Goal: Task Accomplishment & Management: Use online tool/utility

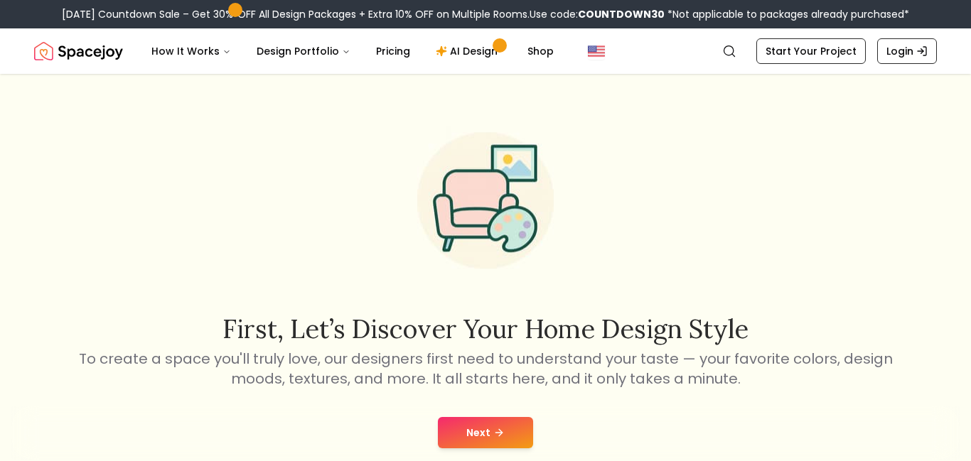
scroll to position [156, 0]
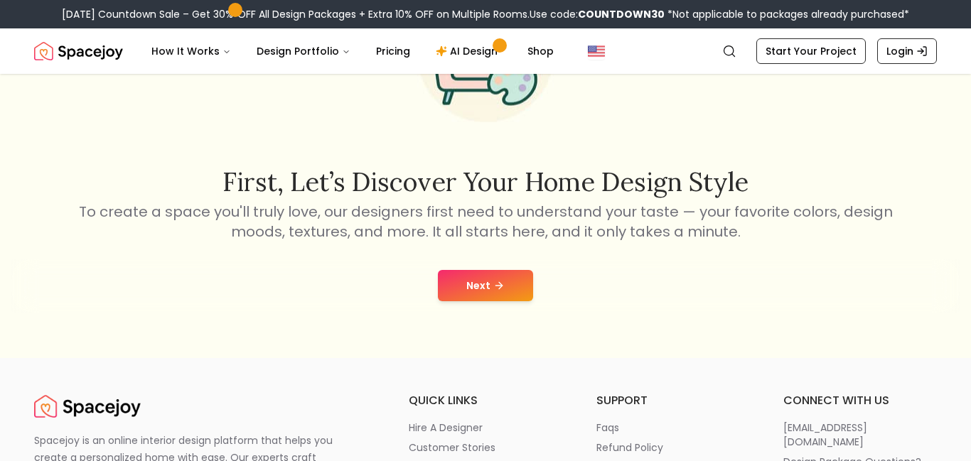
click at [478, 279] on button "Next" at bounding box center [485, 285] width 95 height 31
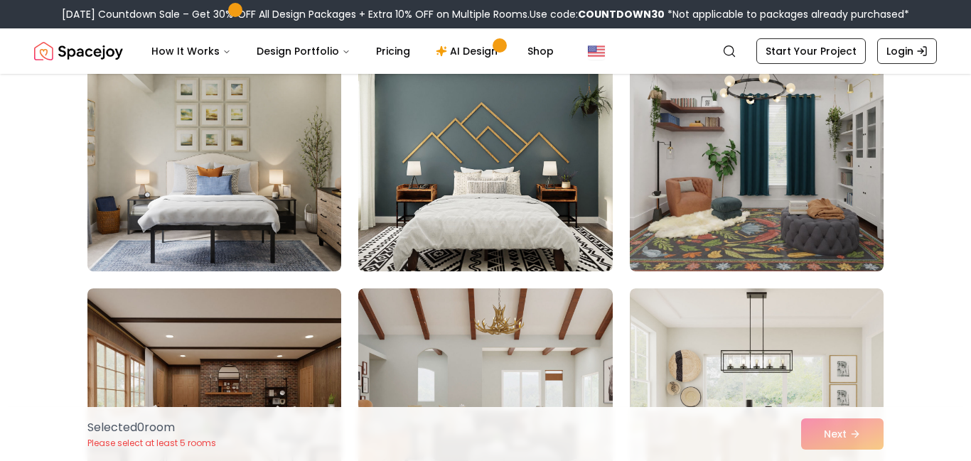
scroll to position [151, 0]
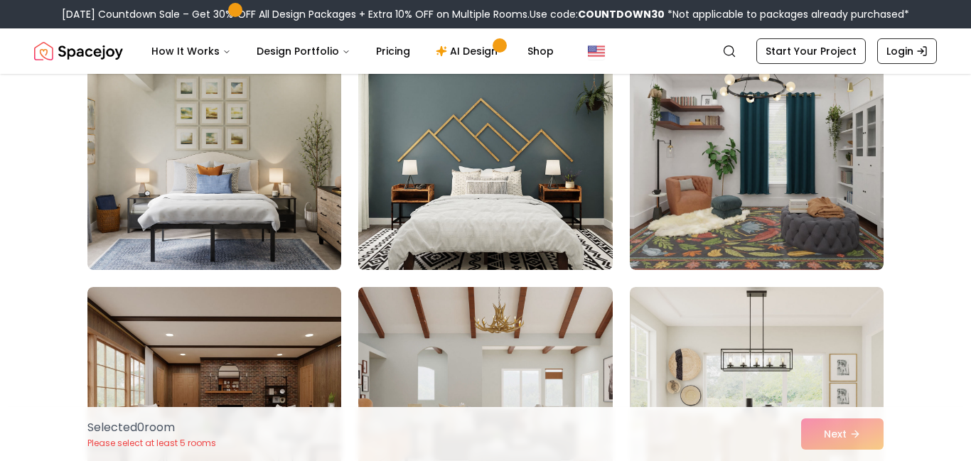
click at [486, 146] on img at bounding box center [485, 156] width 266 height 239
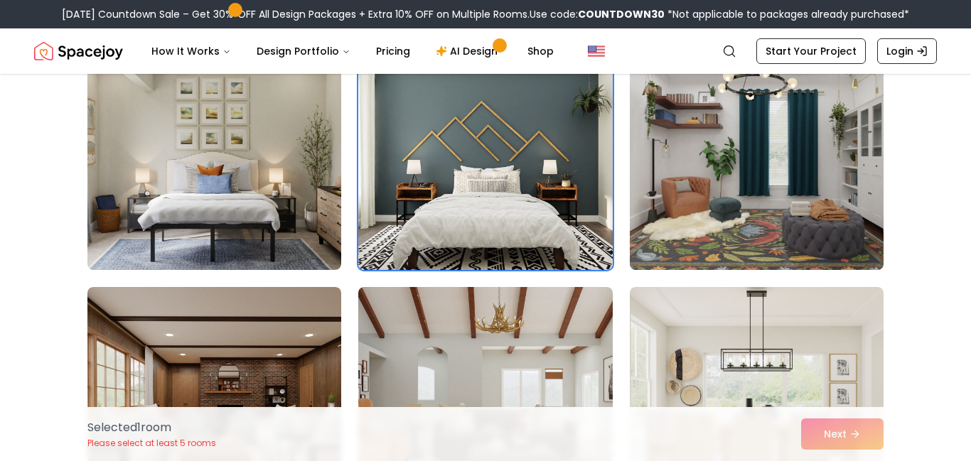
click at [727, 205] on img at bounding box center [756, 156] width 266 height 239
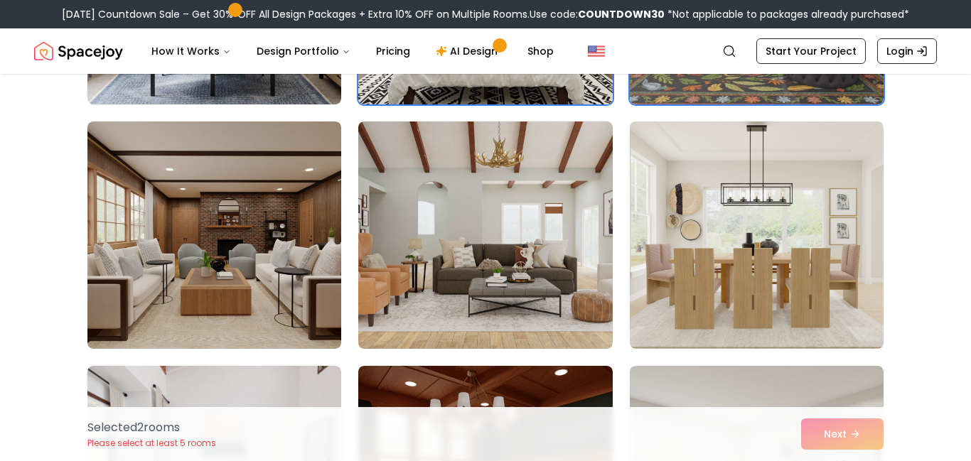
scroll to position [317, 0]
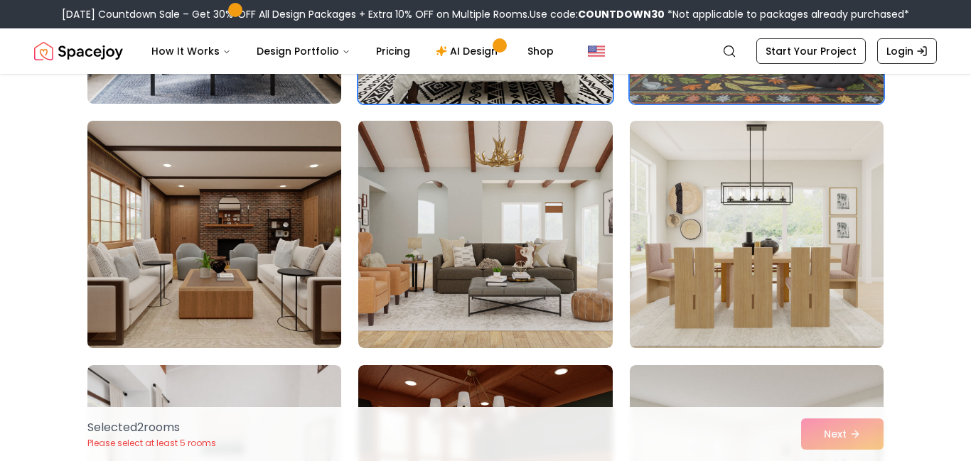
click at [193, 271] on img at bounding box center [214, 234] width 266 height 239
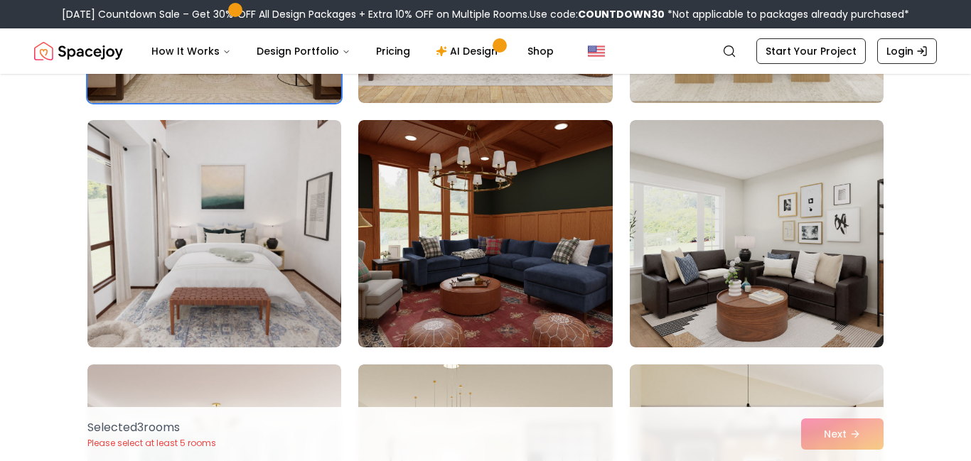
scroll to position [563, 0]
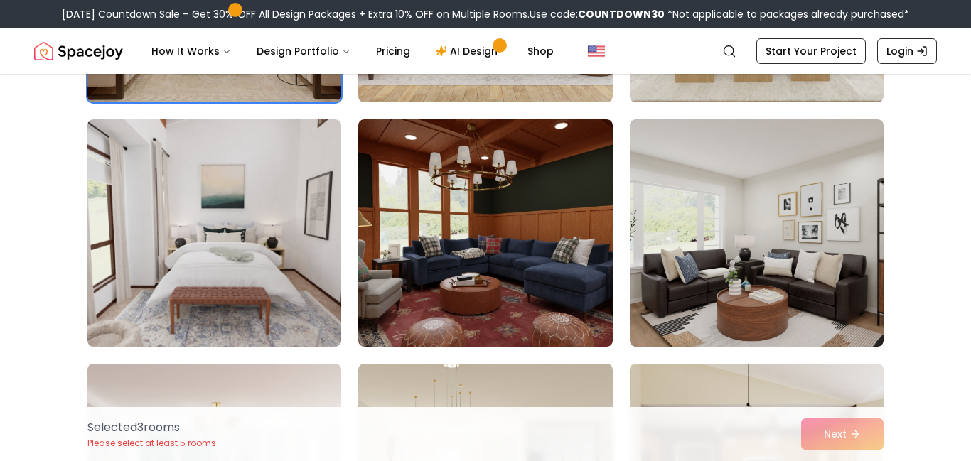
click at [193, 271] on img at bounding box center [214, 232] width 254 height 227
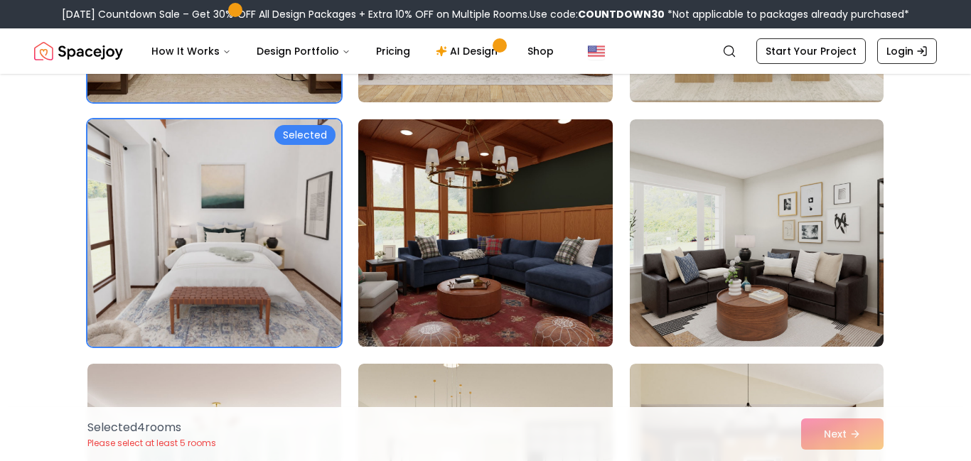
click at [448, 280] on img at bounding box center [485, 233] width 266 height 239
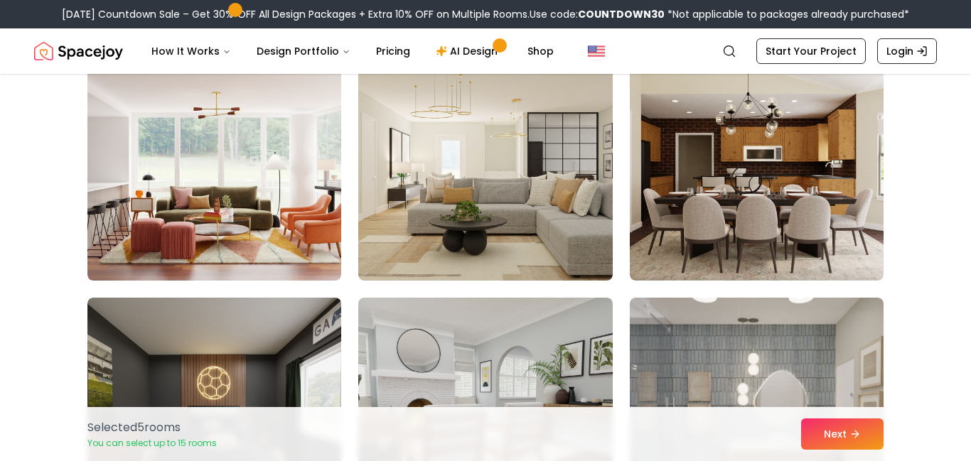
scroll to position [875, 0]
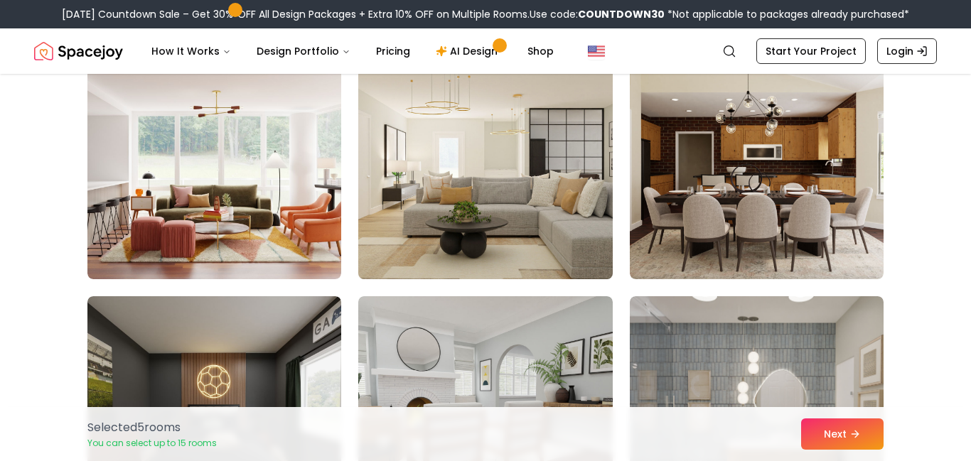
click at [383, 181] on img at bounding box center [485, 165] width 266 height 239
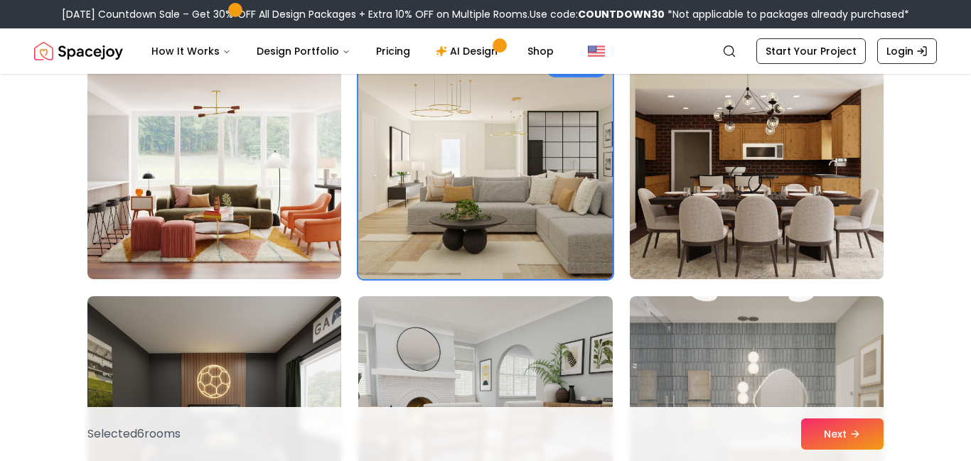
click at [702, 199] on img at bounding box center [756, 165] width 266 height 239
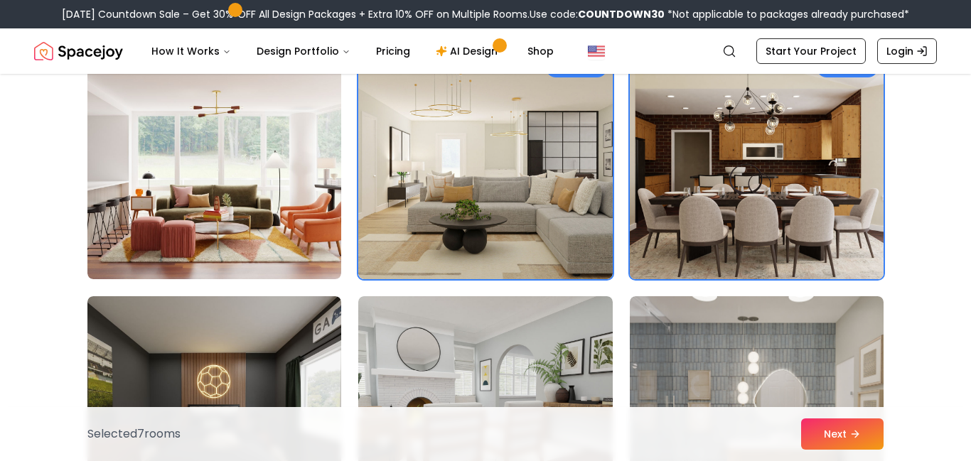
scroll to position [1102, 0]
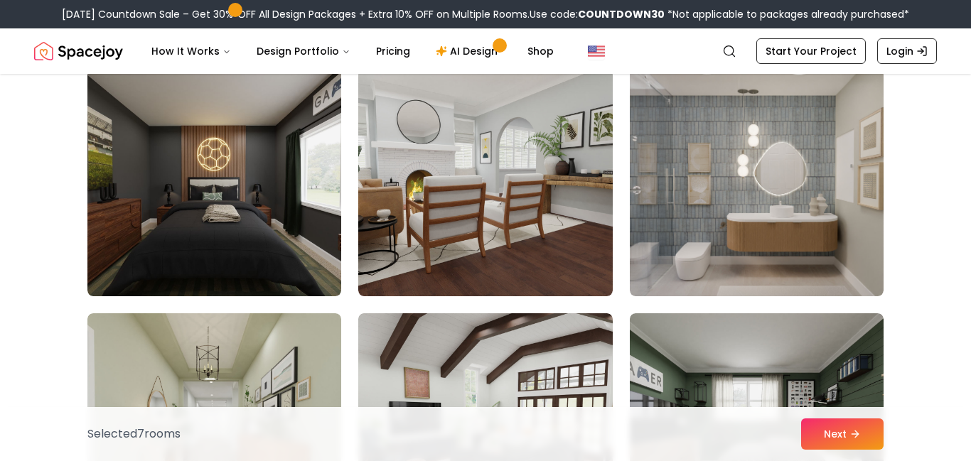
click at [702, 199] on img at bounding box center [757, 182] width 254 height 227
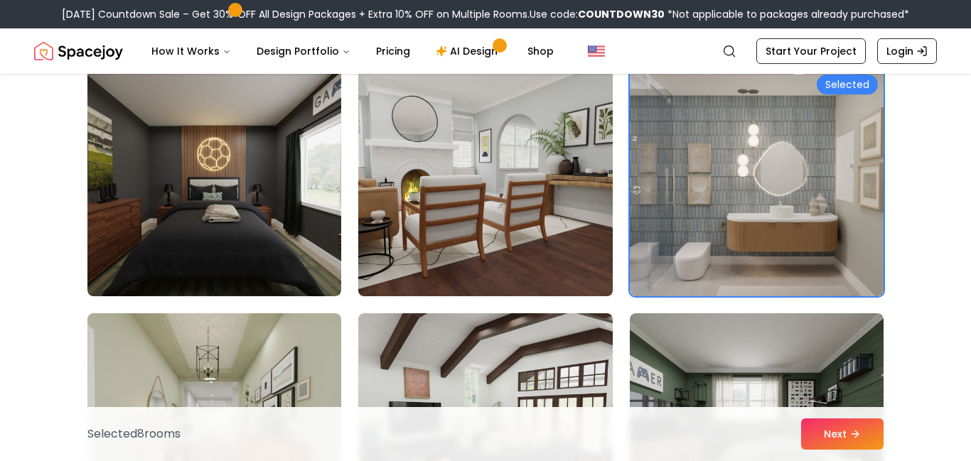
click at [453, 203] on img at bounding box center [485, 182] width 266 height 239
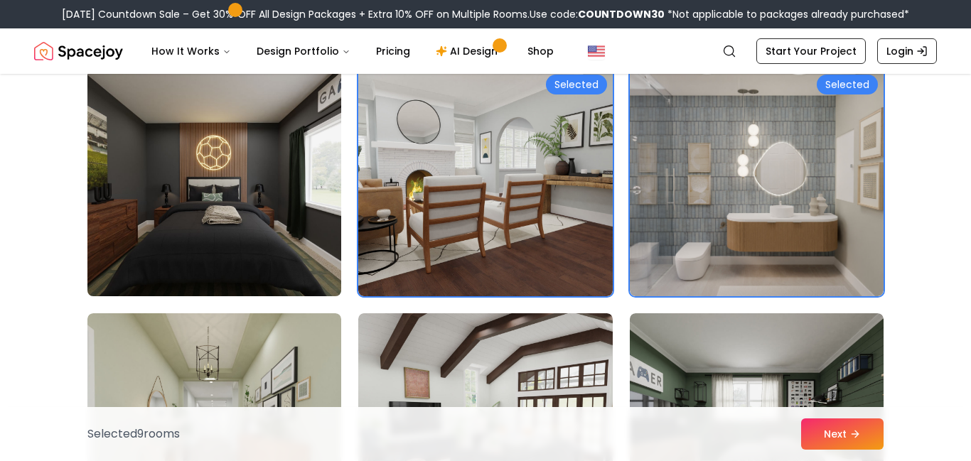
click at [215, 201] on img at bounding box center [214, 182] width 266 height 239
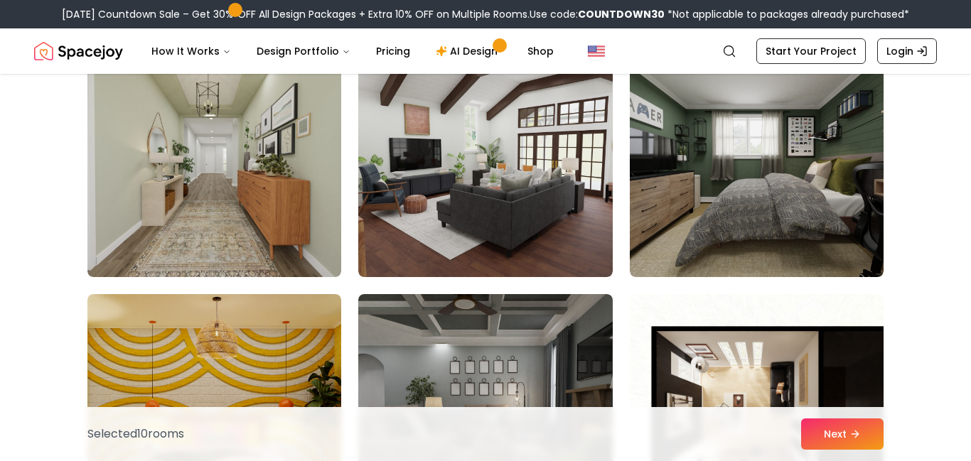
scroll to position [1371, 0]
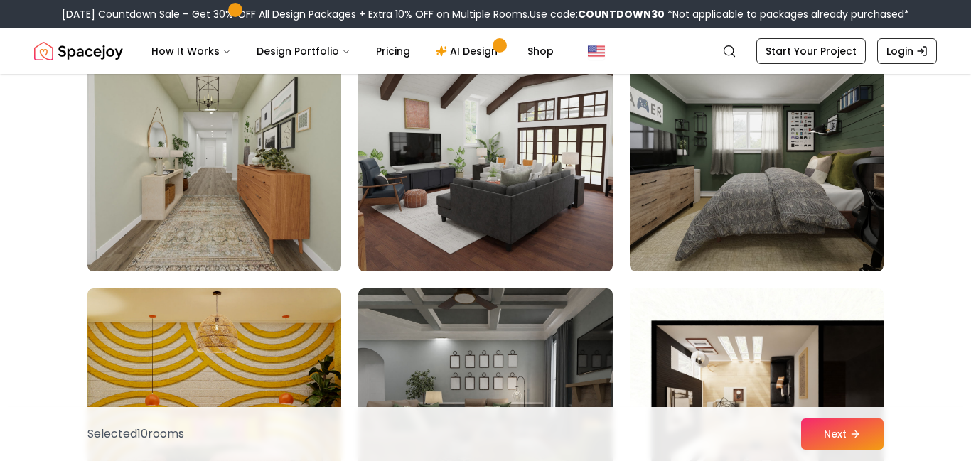
click at [215, 201] on img at bounding box center [214, 157] width 254 height 227
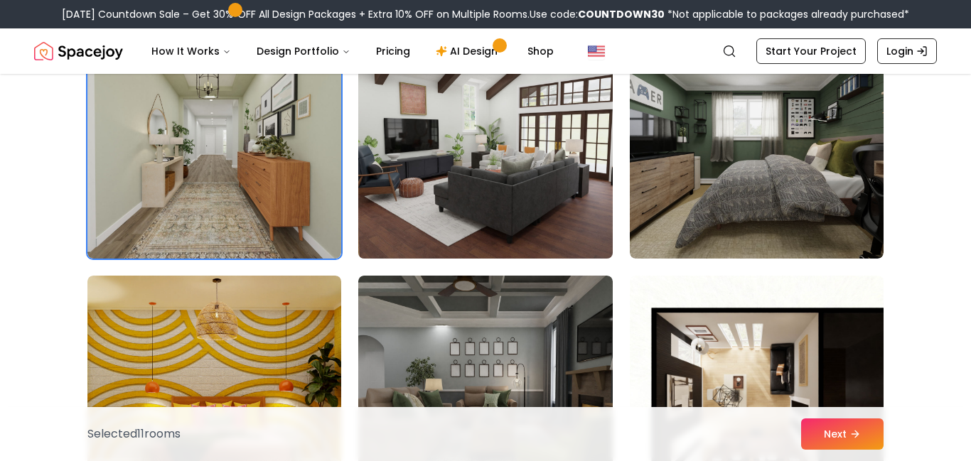
scroll to position [1388, 0]
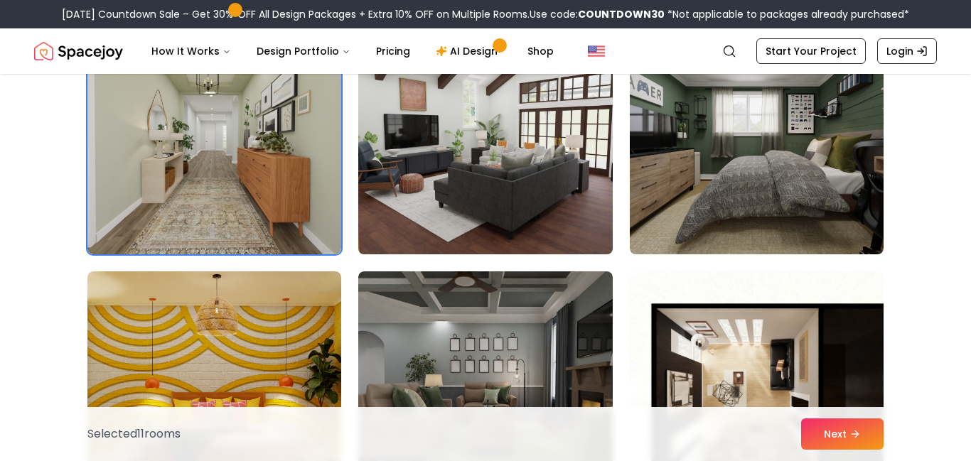
click at [519, 189] on img at bounding box center [485, 140] width 266 height 239
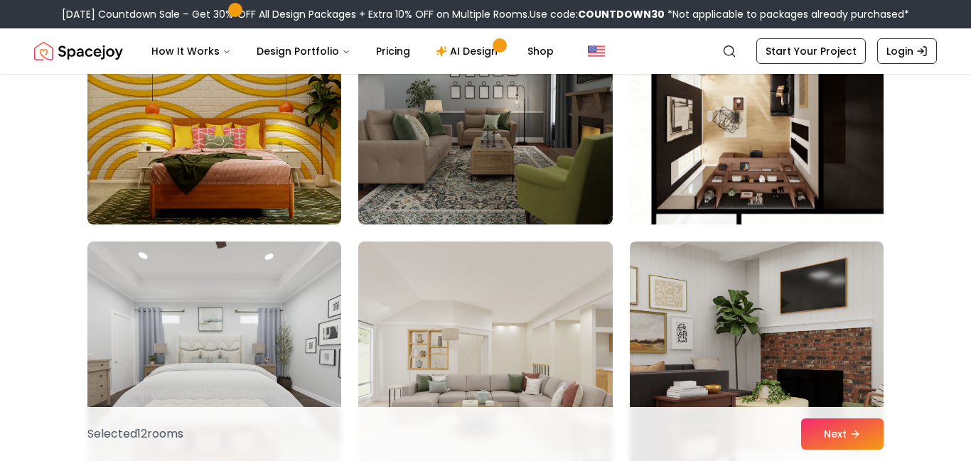
scroll to position [1663, 0]
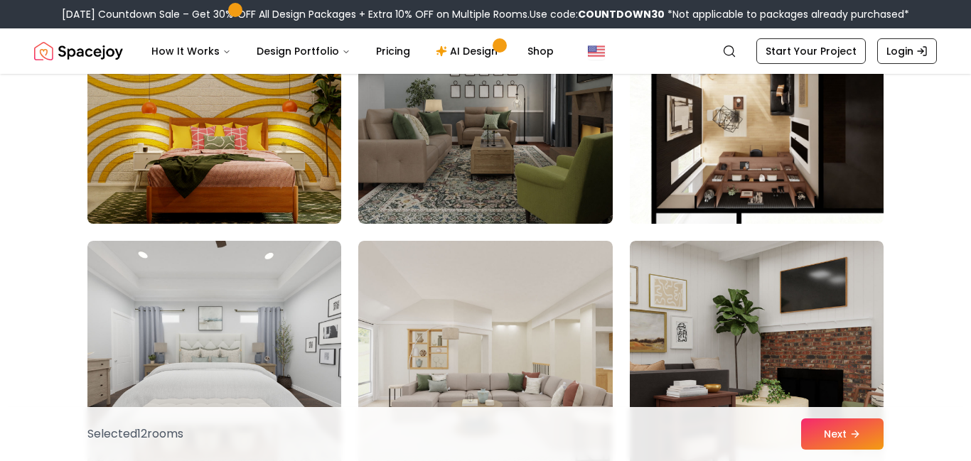
click at [125, 163] on img at bounding box center [214, 110] width 266 height 239
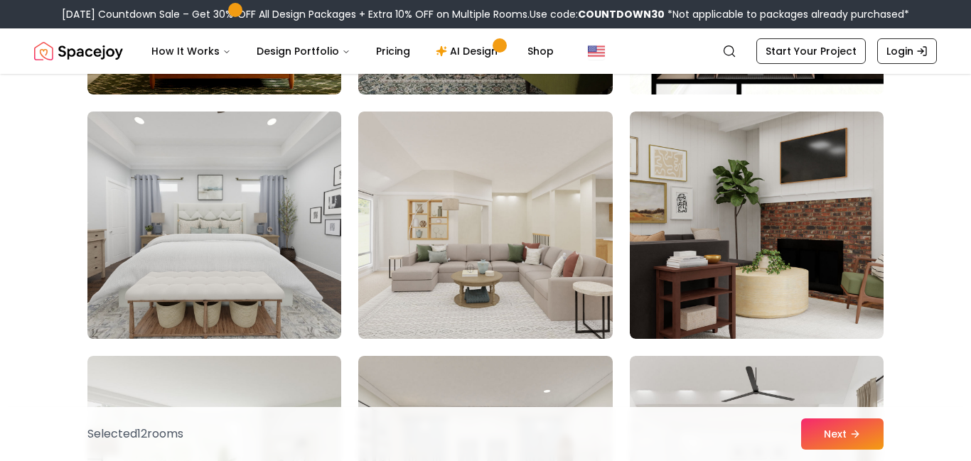
scroll to position [1806, 0]
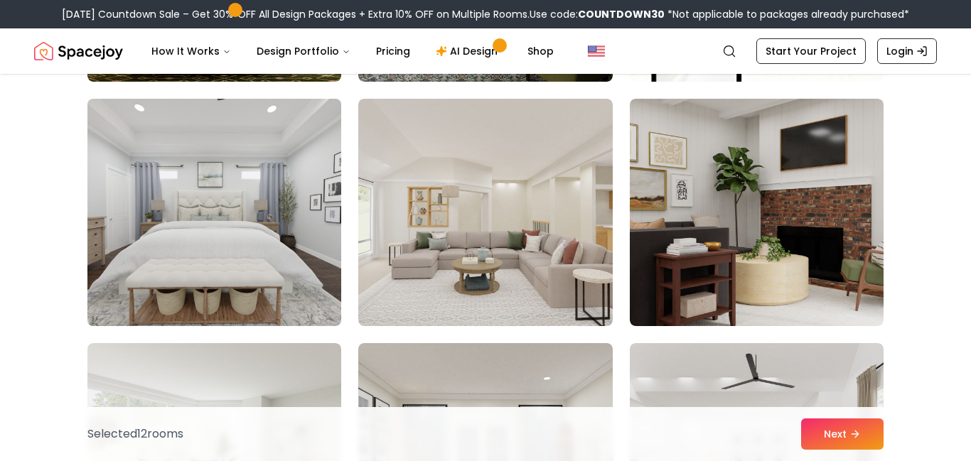
click at [214, 204] on img at bounding box center [214, 212] width 266 height 239
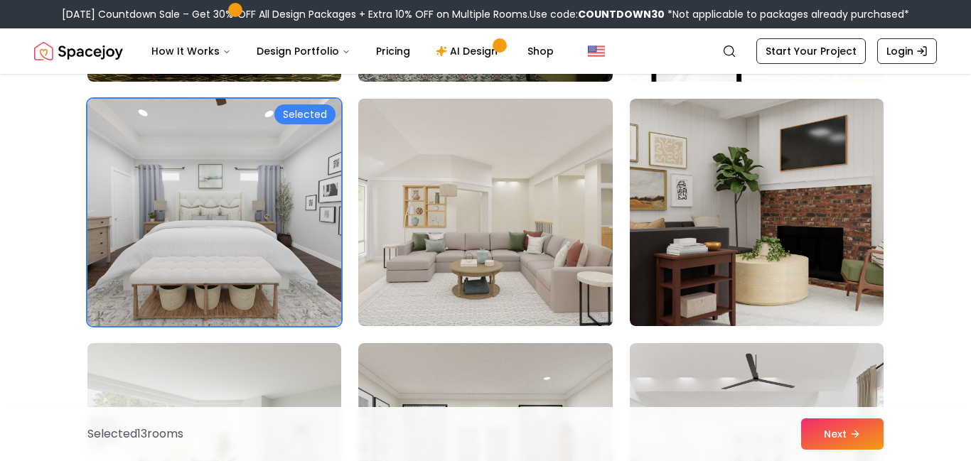
click at [487, 201] on img at bounding box center [485, 212] width 266 height 239
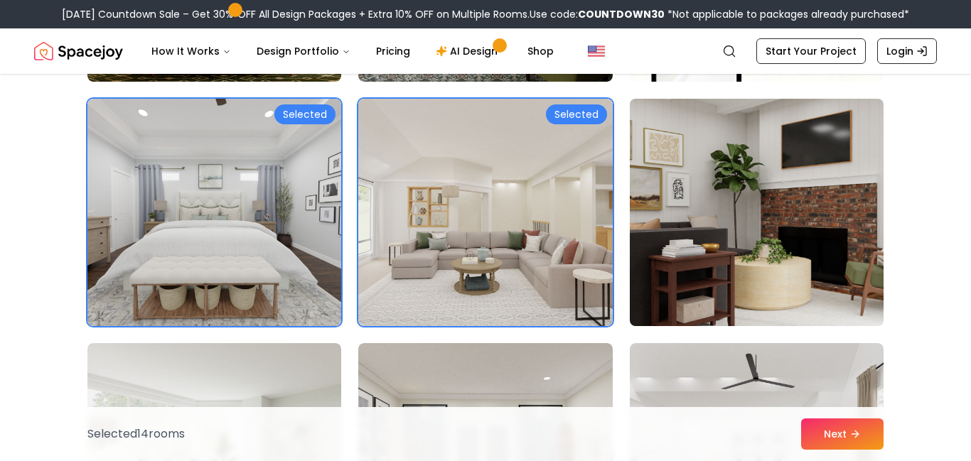
click at [816, 215] on img at bounding box center [756, 212] width 266 height 239
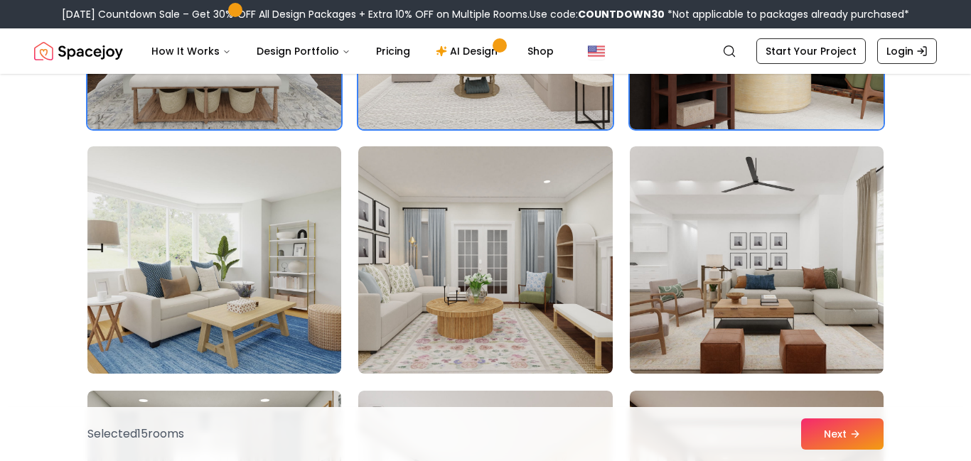
scroll to position [2005, 0]
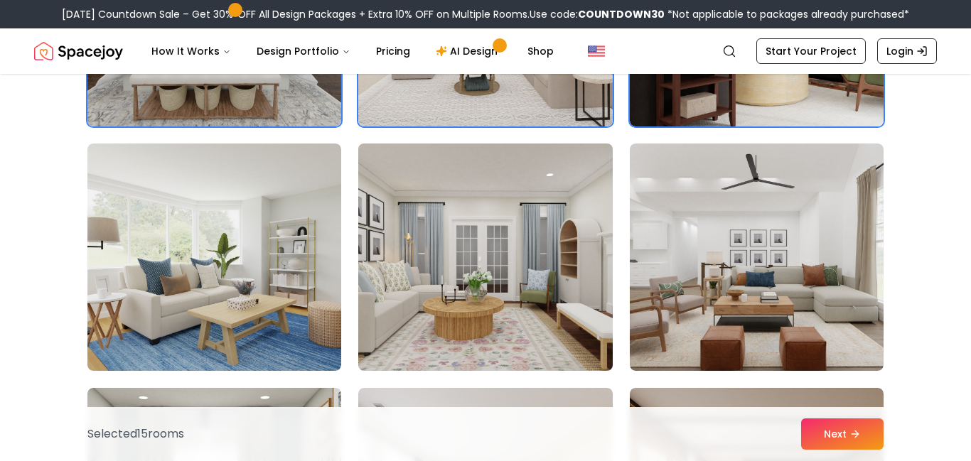
click at [487, 251] on img at bounding box center [485, 257] width 266 height 239
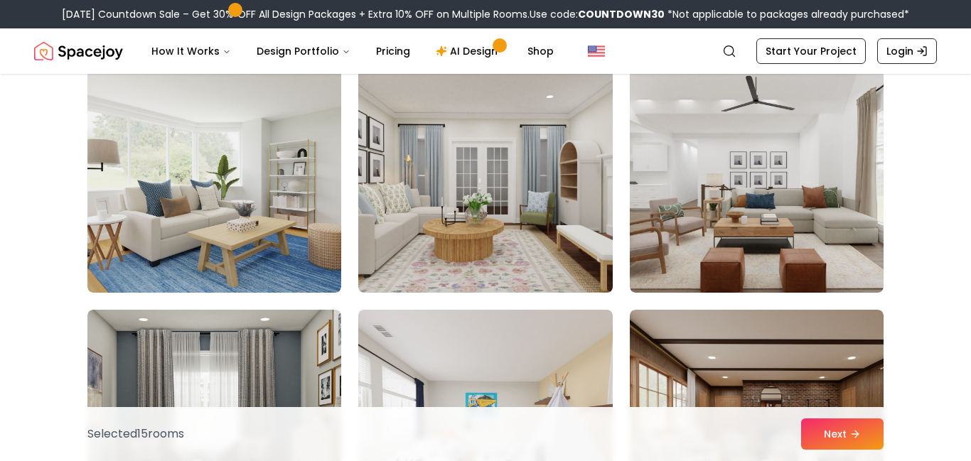
scroll to position [2051, 0]
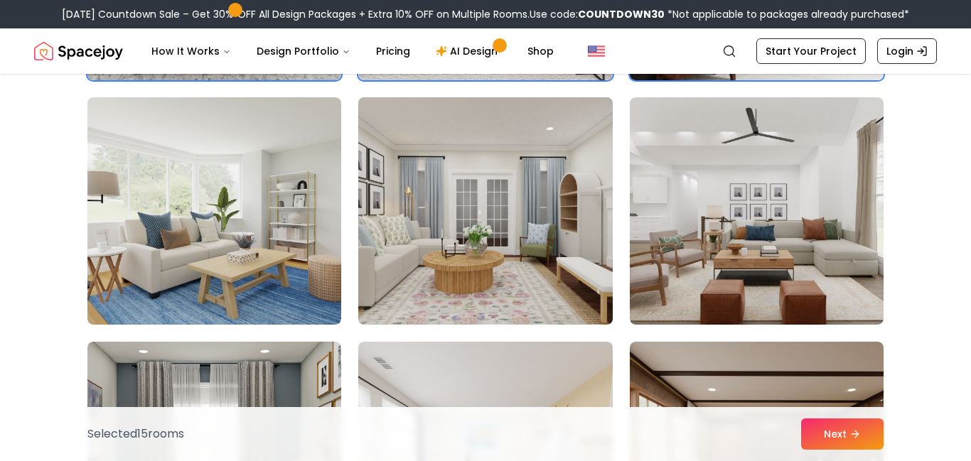
click at [487, 251] on img at bounding box center [485, 211] width 266 height 239
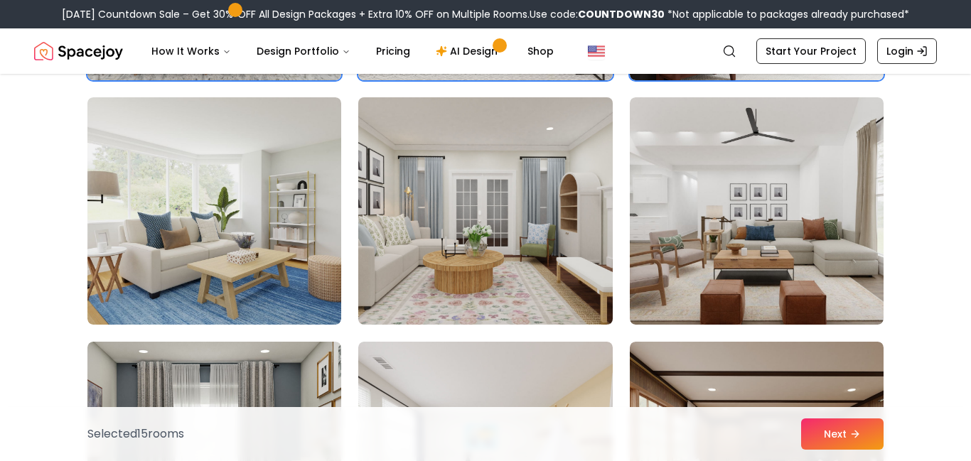
click at [487, 251] on img at bounding box center [485, 211] width 266 height 239
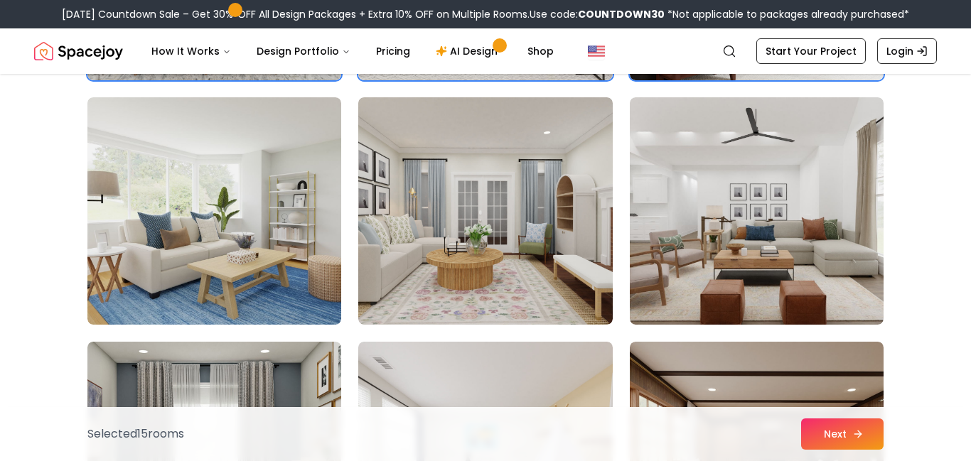
click at [851, 421] on button "Next" at bounding box center [842, 434] width 82 height 31
